Goal: Information Seeking & Learning: Check status

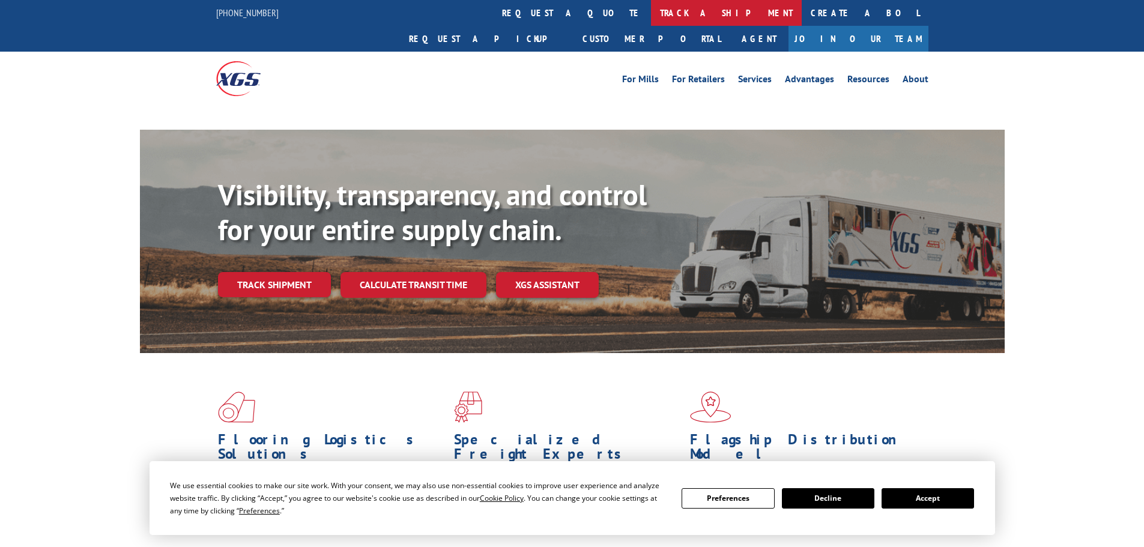
click at [651, 10] on link "track a shipment" at bounding box center [726, 13] width 151 height 26
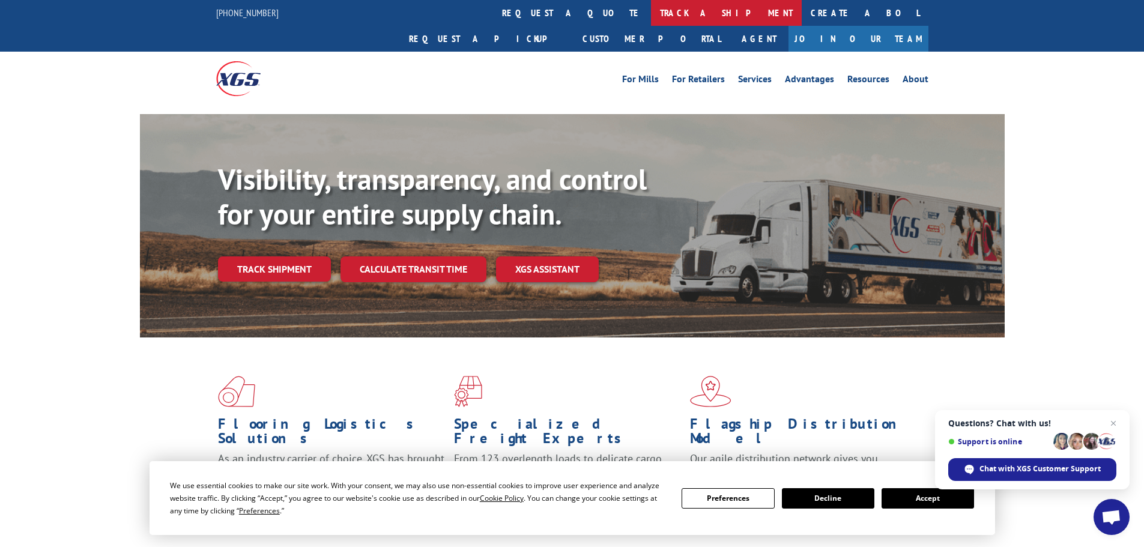
click at [651, 10] on link "track a shipment" at bounding box center [726, 13] width 151 height 26
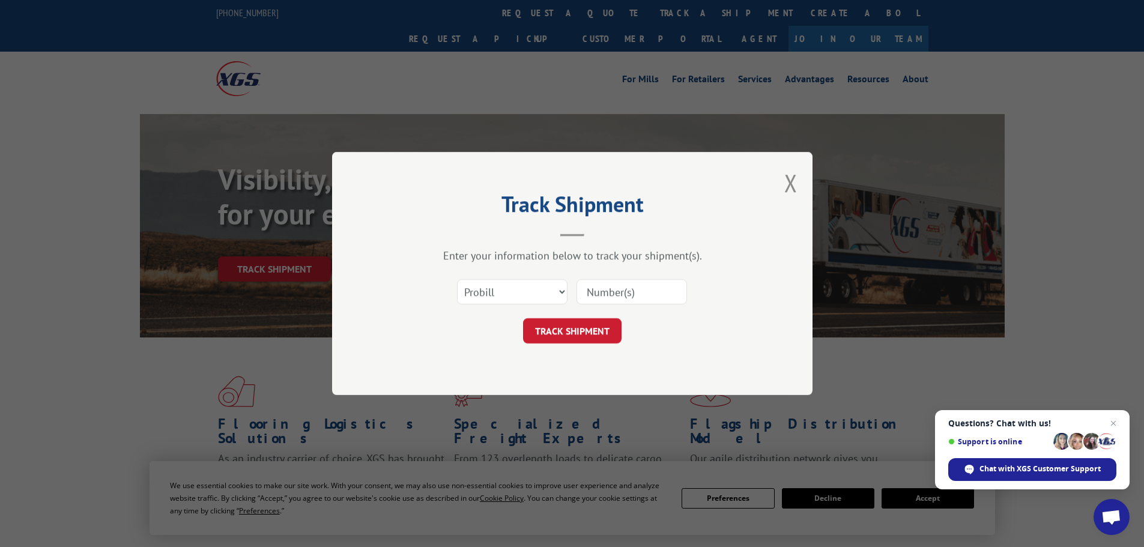
click at [637, 285] on input at bounding box center [632, 291] width 111 height 25
paste input "17517578"
type input "17517578"
click at [587, 328] on button "TRACK SHIPMENT" at bounding box center [572, 330] width 98 height 25
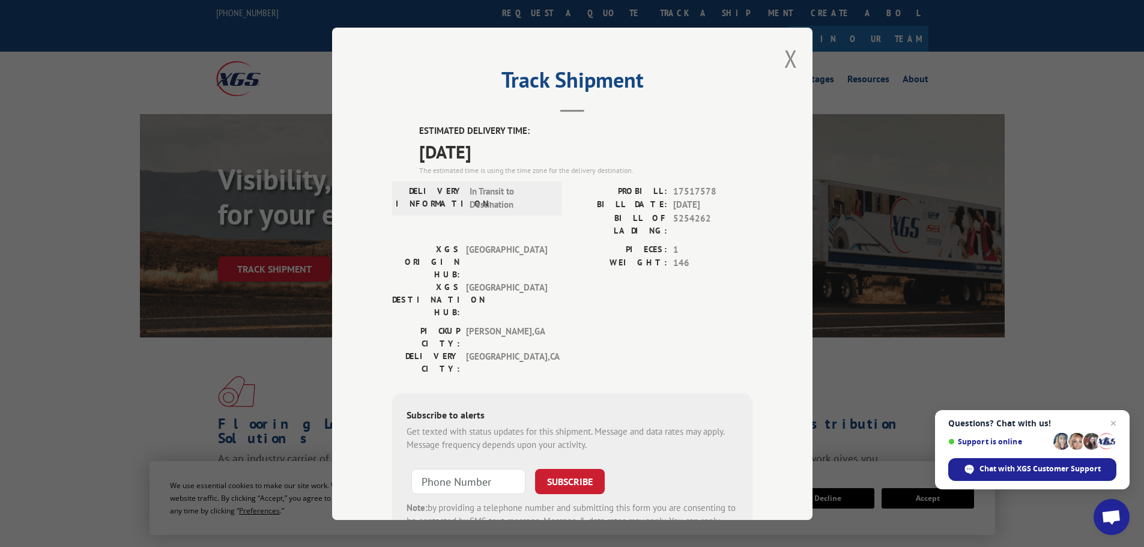
click at [776, 58] on div "Track Shipment ESTIMATED DELIVERY TIME: [DATE] The estimated time is using the …" at bounding box center [572, 274] width 480 height 492
click at [791, 59] on button "Close modal" at bounding box center [790, 59] width 13 height 32
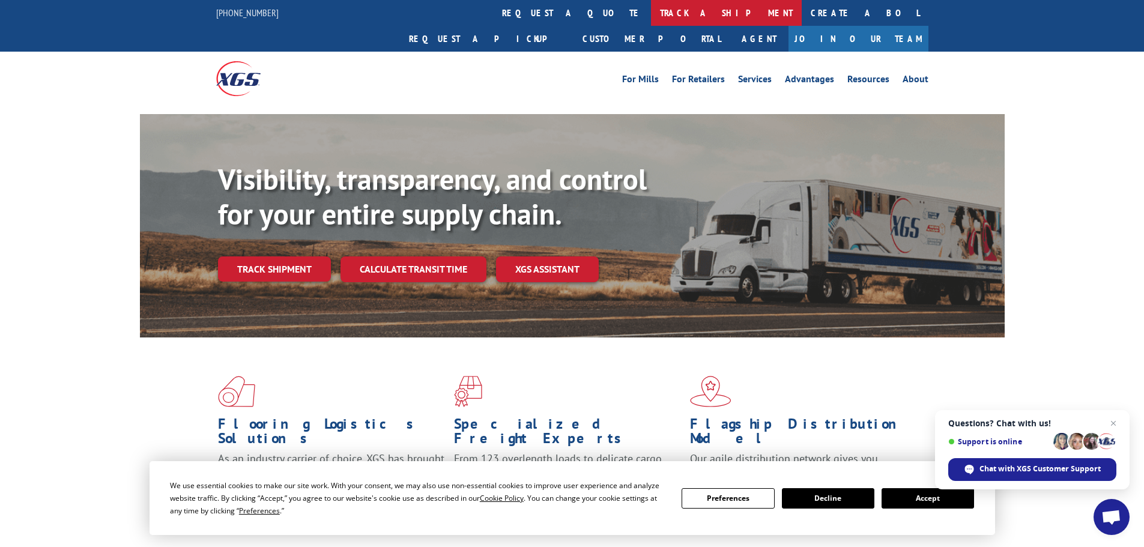
click at [651, 13] on link "track a shipment" at bounding box center [726, 13] width 151 height 26
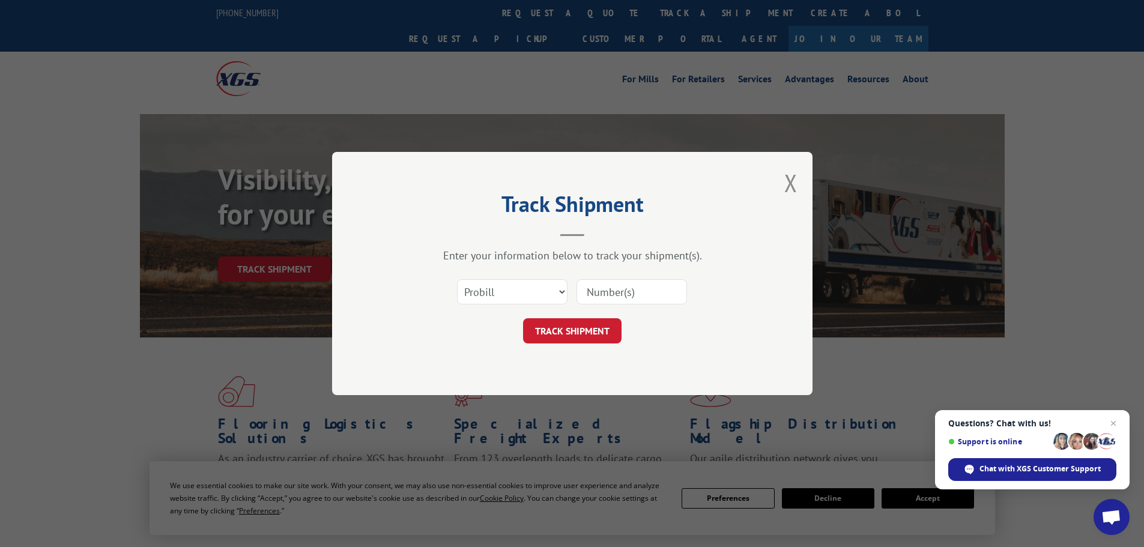
click at [607, 292] on input at bounding box center [632, 291] width 111 height 25
paste input "17472420"
type input "17472420"
click at [584, 327] on button "TRACK SHIPMENT" at bounding box center [572, 330] width 98 height 25
